Goal: Transaction & Acquisition: Purchase product/service

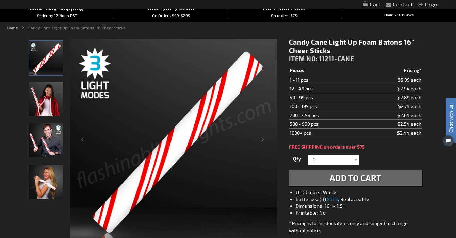
click at [50, 173] on img "Model displaying the flashing Candy Cane LED Light Up Foam Sticks" at bounding box center [46, 182] width 34 height 34
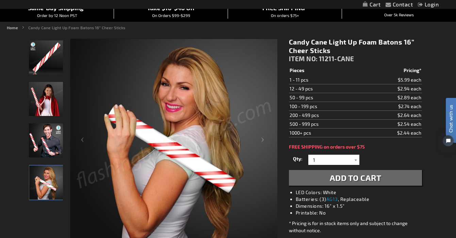
click at [42, 136] on img "Model displaying the flashing Candy Cane LED Light Up Foam Sticks" at bounding box center [46, 140] width 34 height 34
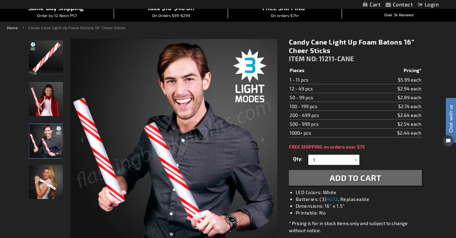
click at [45, 87] on img "Girl displaying Candy Cane Light Up Foam Cheer Stick" at bounding box center [46, 99] width 34 height 34
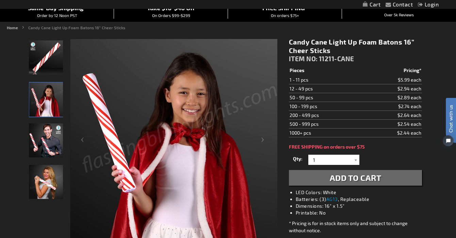
click at [42, 62] on img "Flashing Candy Cane LED Light Up Foam Sticks" at bounding box center [46, 57] width 34 height 34
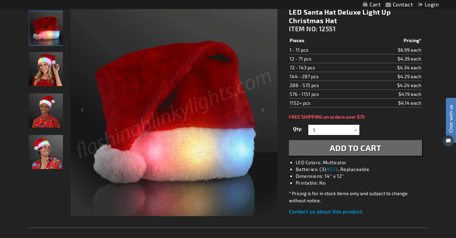
scroll to position [88, 0]
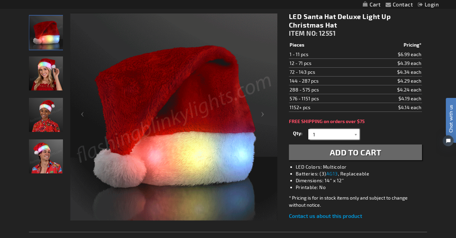
click at [335, 138] on input "1" at bounding box center [334, 134] width 49 height 10
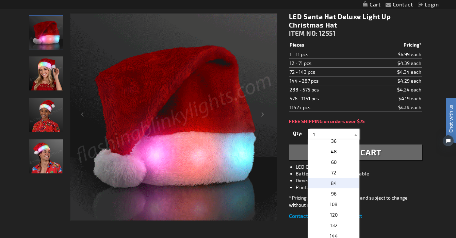
scroll to position [140, 0]
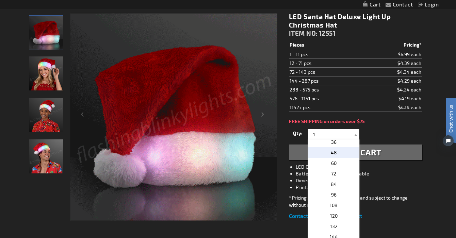
click at [333, 156] on p "48" at bounding box center [333, 152] width 51 height 11
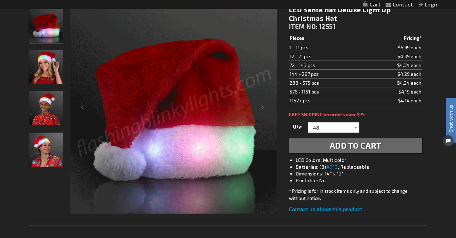
scroll to position [94, 0]
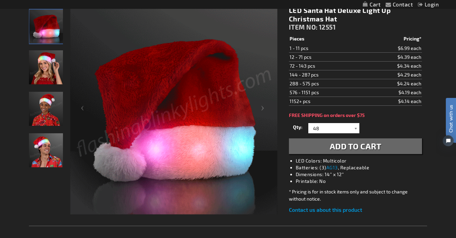
click at [354, 128] on div at bounding box center [355, 128] width 7 height 10
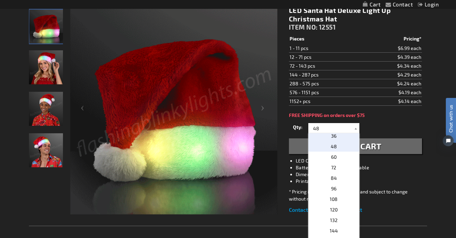
click at [340, 138] on p "36" at bounding box center [333, 136] width 51 height 11
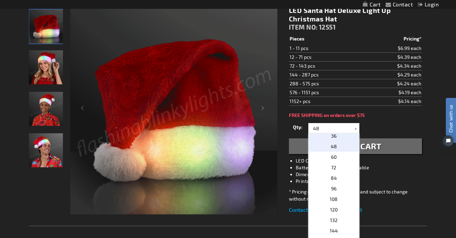
type input "36"
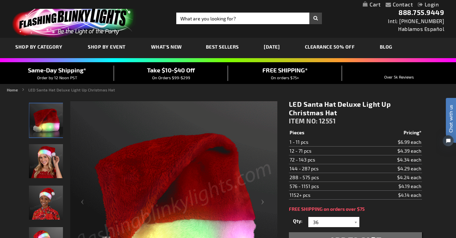
scroll to position [-1, 0]
